Goal: Browse casually: Explore the website without a specific task or goal

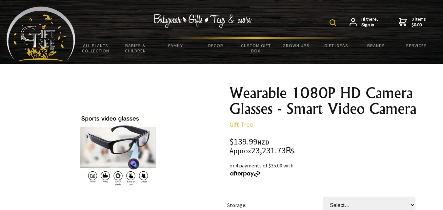
click at [33, 42] on img at bounding box center [41, 34] width 69 height 54
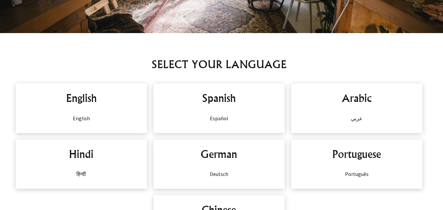
scroll to position [416, 0]
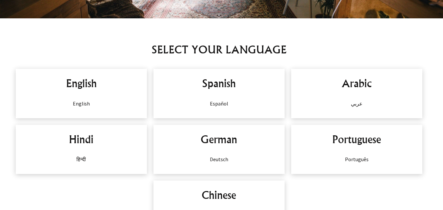
click at [99, 99] on div "English English" at bounding box center [81, 93] width 131 height 49
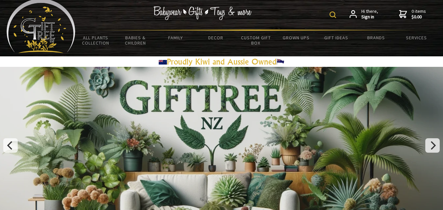
scroll to position [0, 0]
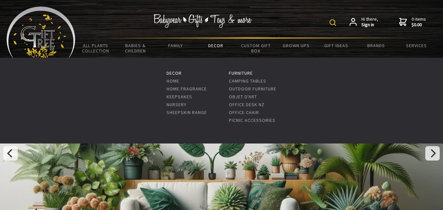
click at [219, 43] on link "Decor" at bounding box center [216, 46] width 40 height 14
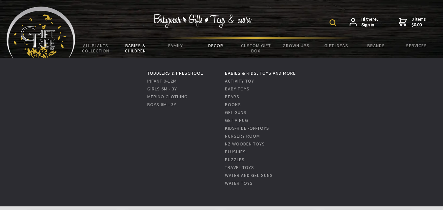
click at [145, 51] on link "Babies & Children" at bounding box center [136, 48] width 40 height 19
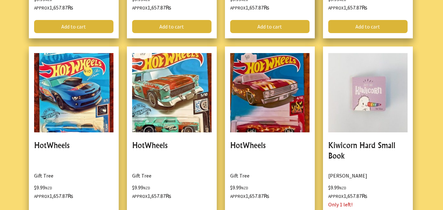
scroll to position [1684, 0]
